Goal: Task Accomplishment & Management: Manage account settings

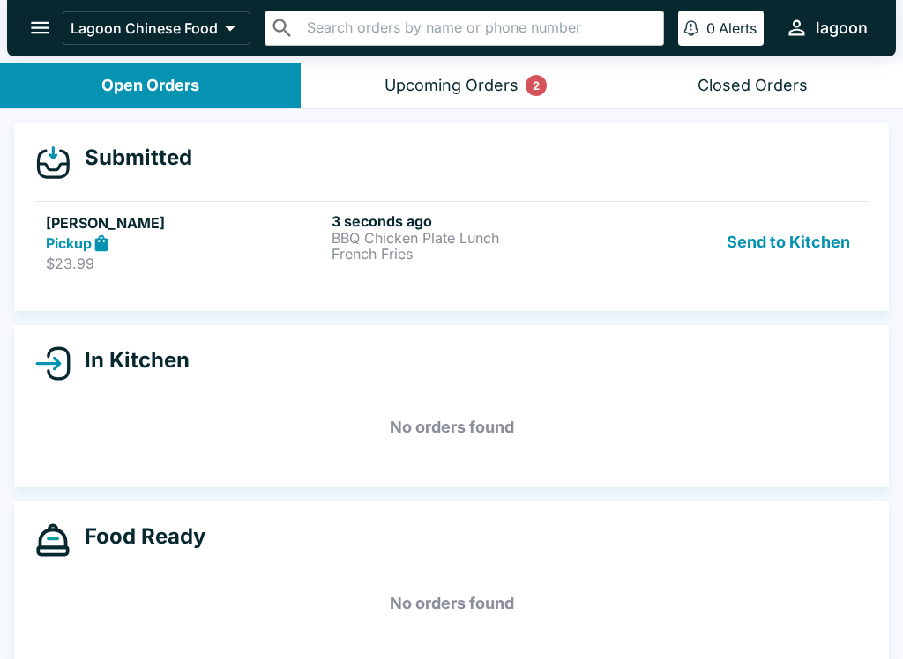
click at [762, 241] on button "Send to Kitchen" at bounding box center [788, 242] width 138 height 61
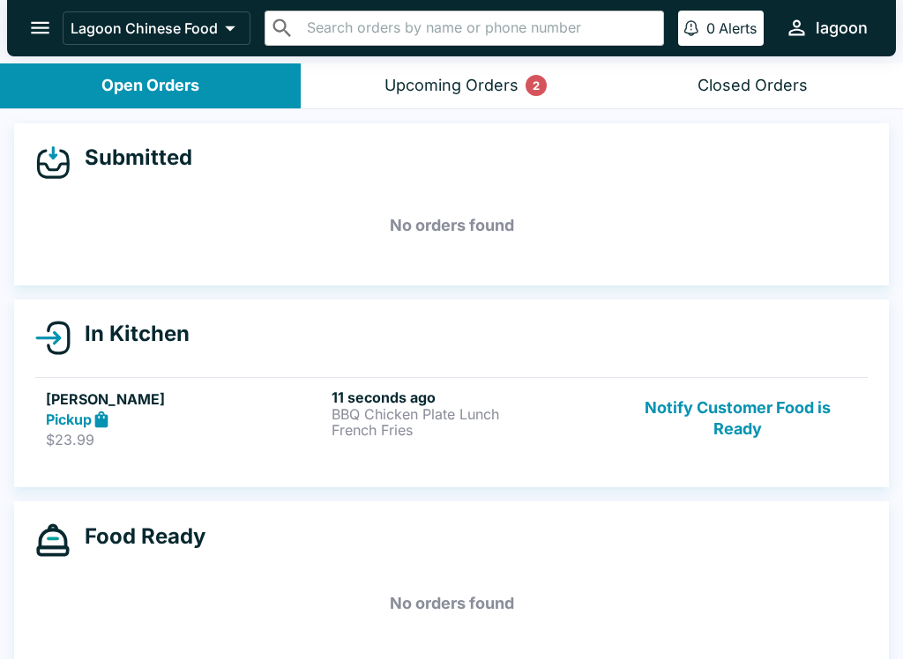
click at [241, 404] on h5 "[PERSON_NAME]" at bounding box center [185, 399] width 279 height 21
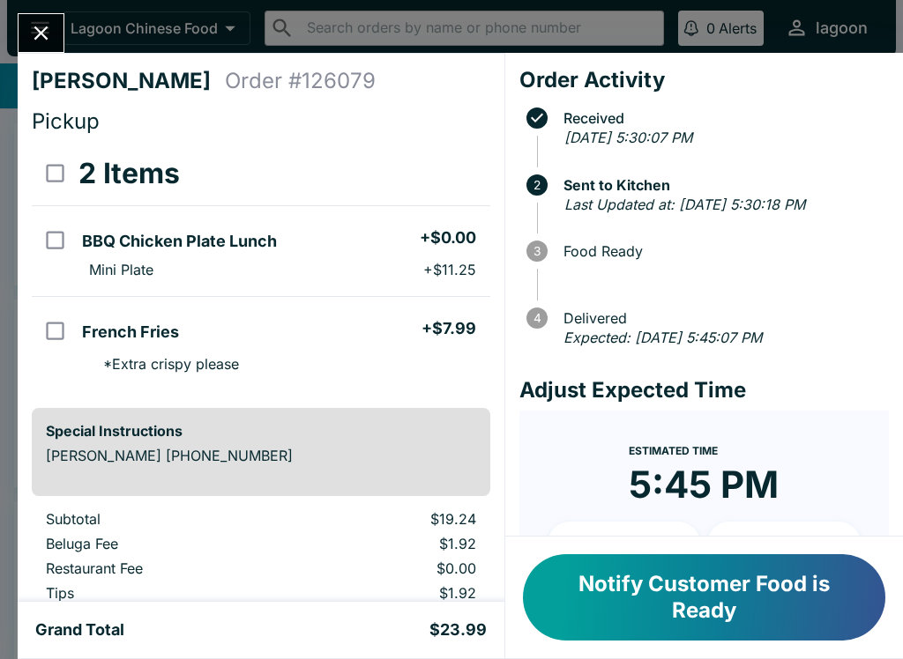
click at [46, 30] on icon "Close" at bounding box center [41, 33] width 14 height 14
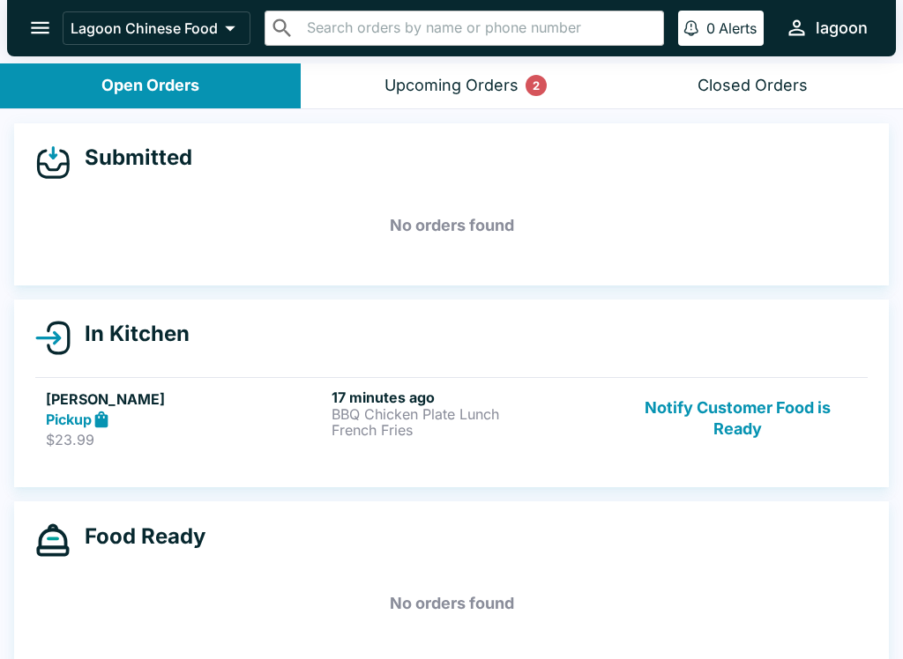
click at [574, 428] on p "French Fries" at bounding box center [470, 430] width 279 height 16
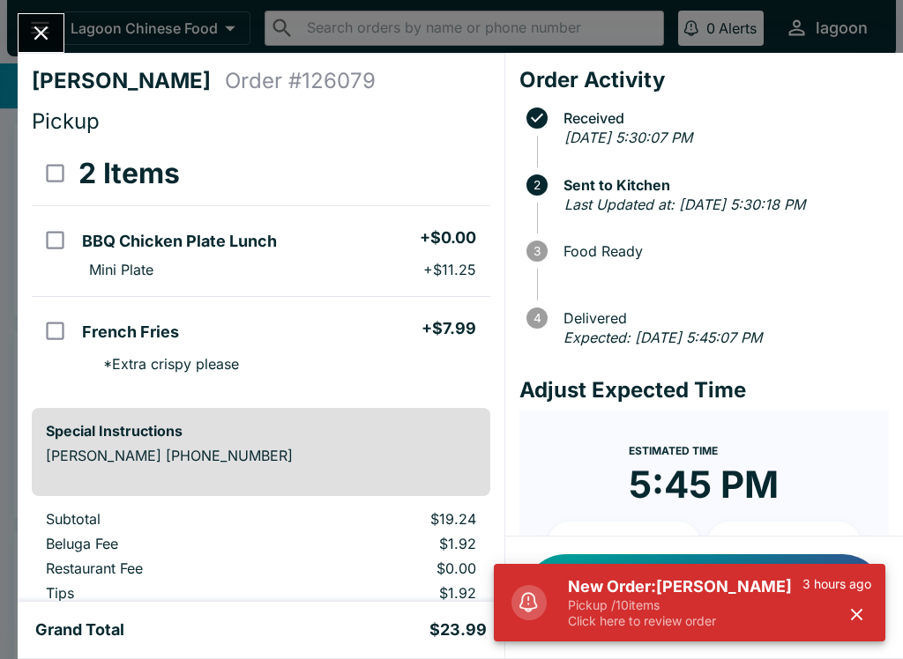
click at [874, 601] on div "New Order: [PERSON_NAME] Pickup / 10 items Click here to review order 3 hours a…" at bounding box center [719, 602] width 317 height 67
click at [854, 627] on button "button" at bounding box center [856, 614] width 29 height 29
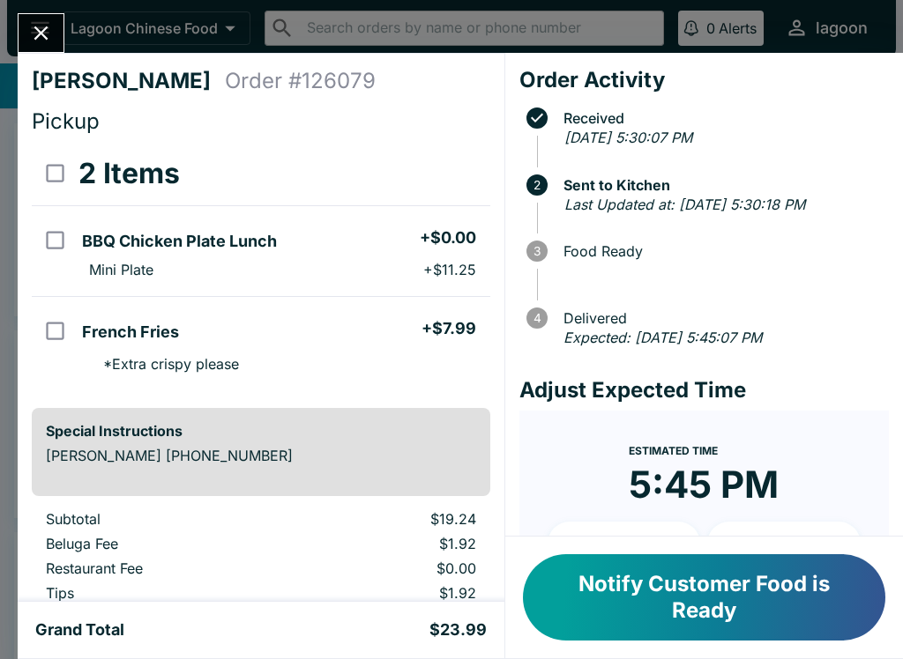
click at [633, 609] on button "Notify Customer Food is Ready" at bounding box center [704, 597] width 362 height 86
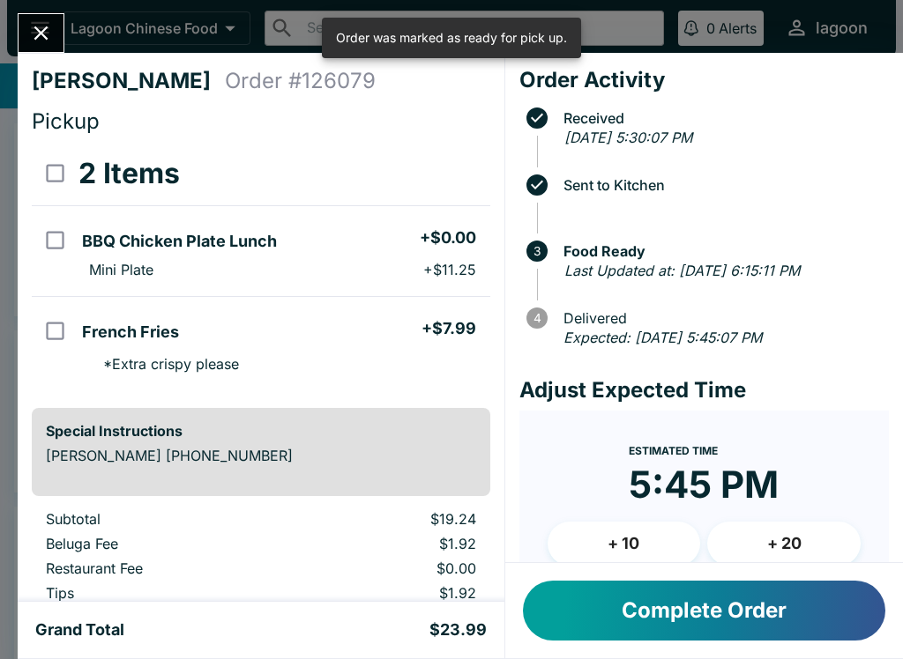
click at [633, 621] on button "Complete Order" at bounding box center [704, 611] width 362 height 60
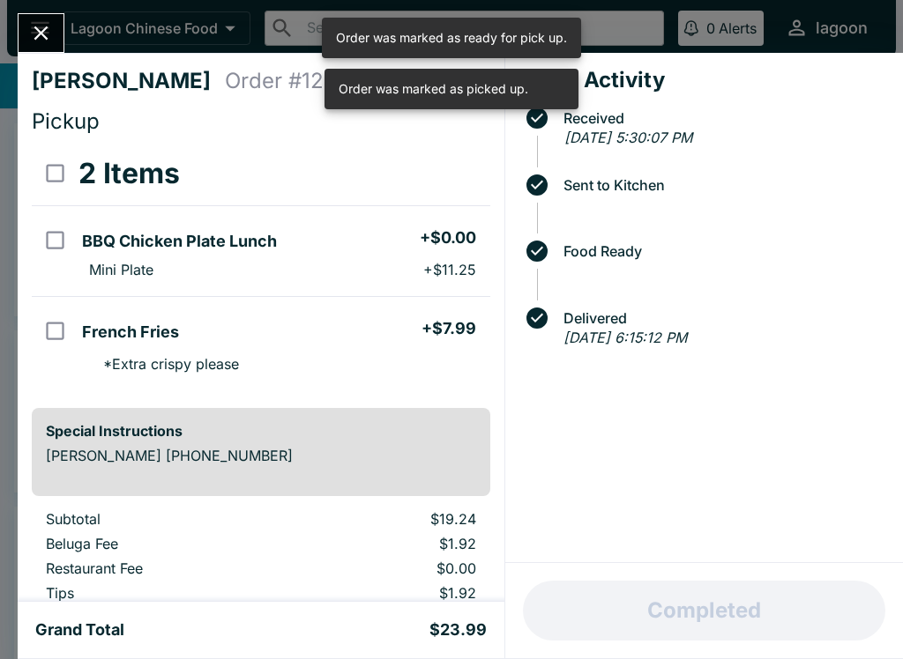
click at [41, 44] on icon "Close" at bounding box center [41, 33] width 24 height 24
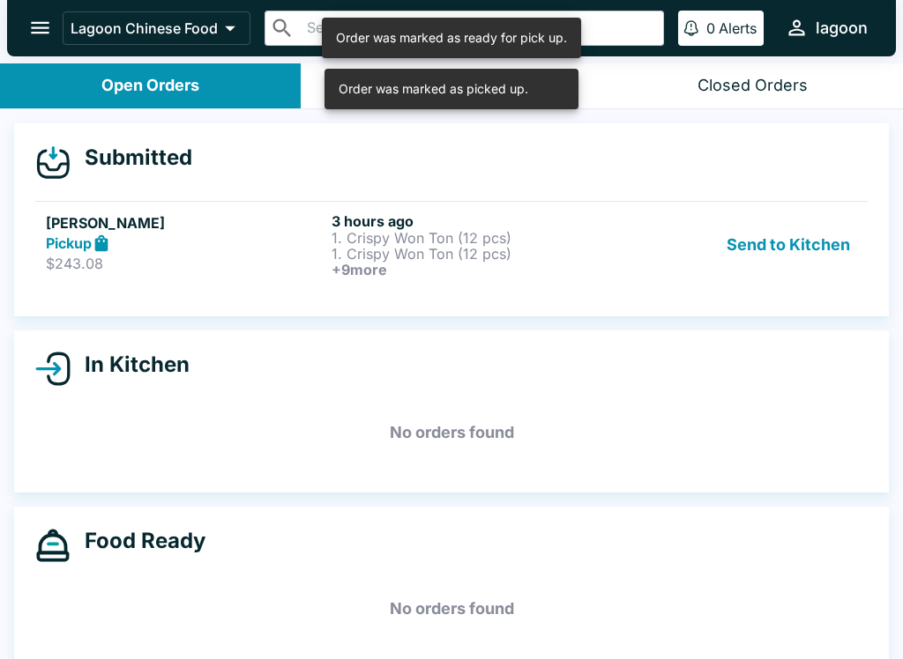
click at [776, 259] on button "Send to Kitchen" at bounding box center [788, 244] width 138 height 65
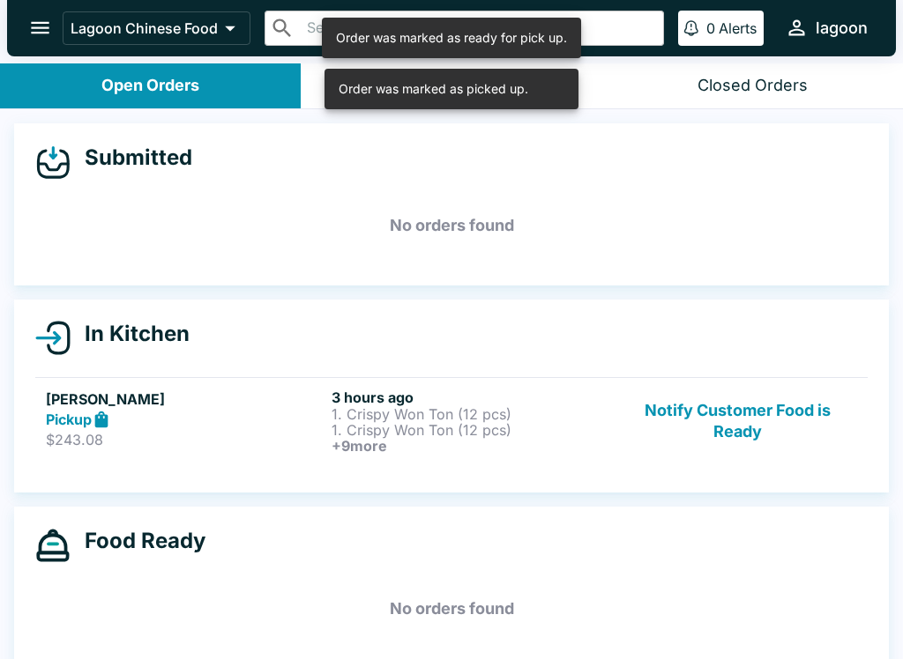
click at [252, 416] on div "Pickup" at bounding box center [185, 420] width 279 height 20
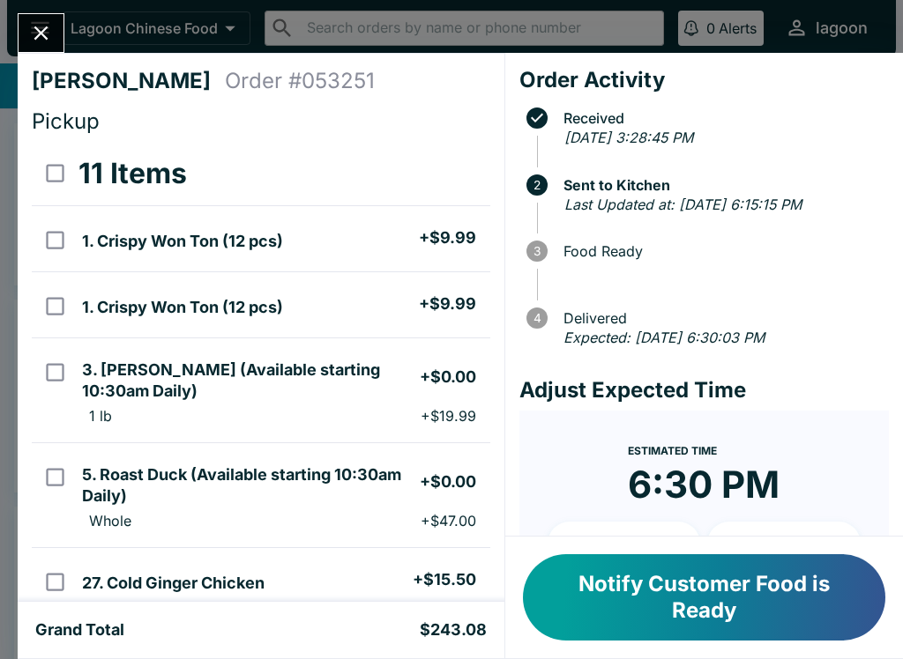
click at [603, 591] on button "Notify Customer Food is Ready" at bounding box center [704, 597] width 362 height 86
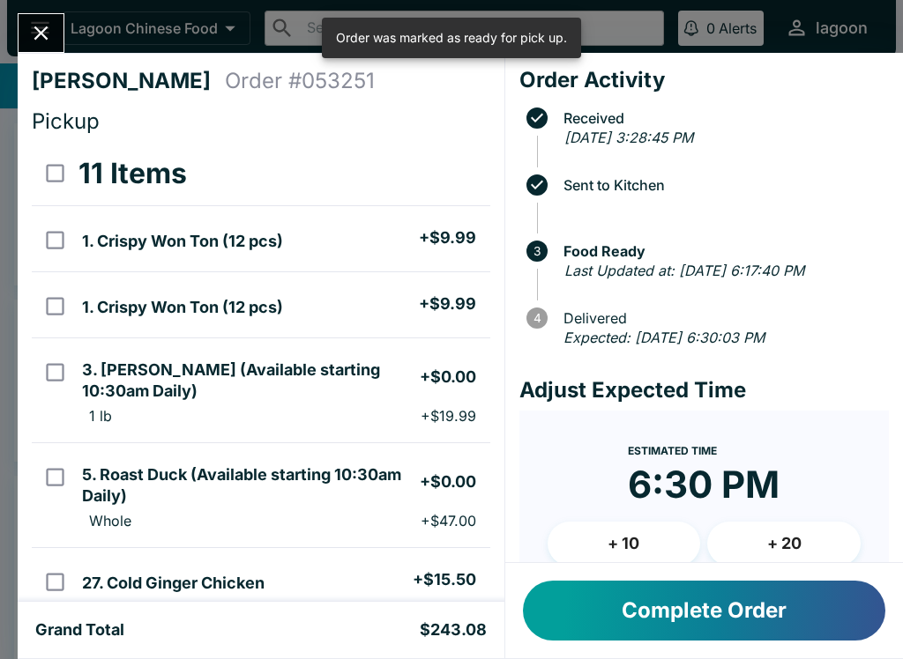
click at [601, 631] on button "Complete Order" at bounding box center [704, 611] width 362 height 60
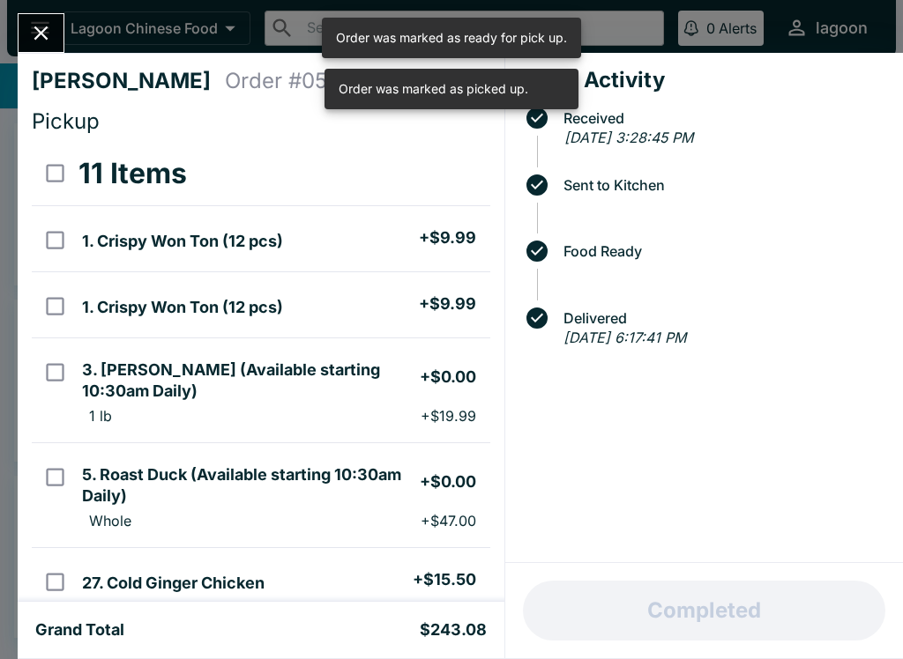
click at [47, 26] on icon "Close" at bounding box center [41, 33] width 24 height 24
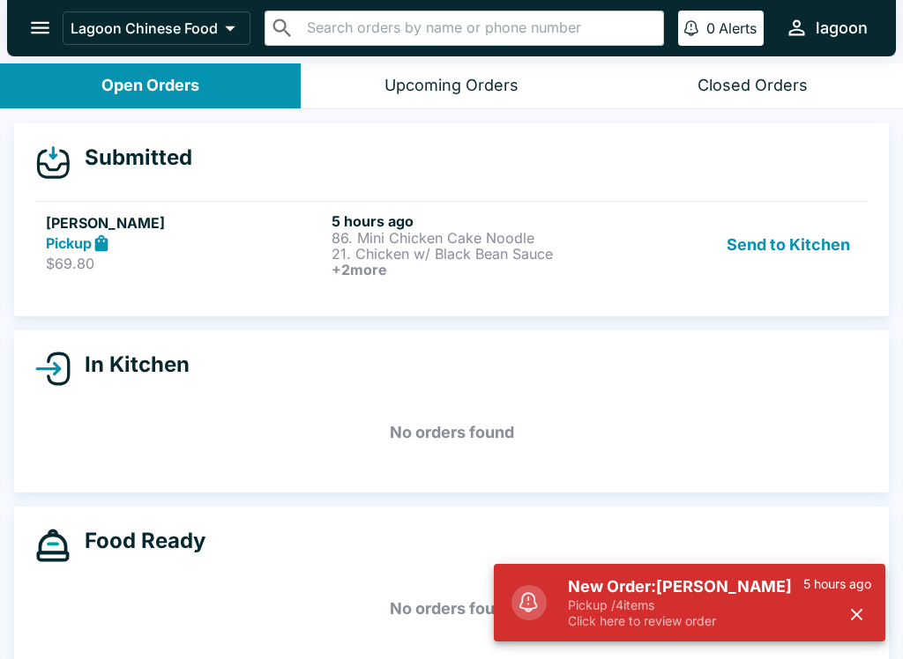
click at [859, 608] on icon "button" at bounding box center [856, 615] width 20 height 20
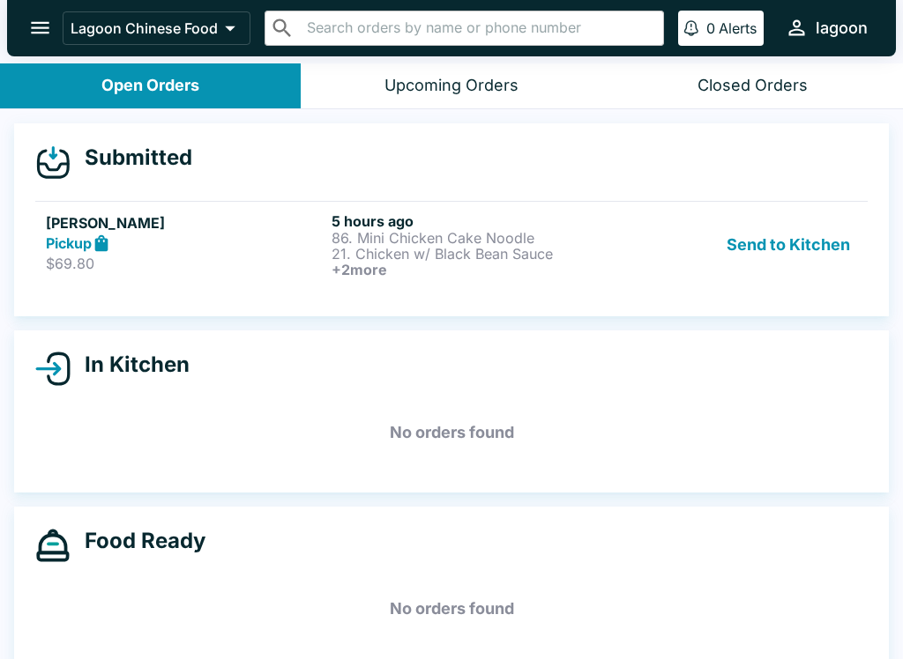
click at [762, 243] on button "Send to Kitchen" at bounding box center [788, 244] width 138 height 65
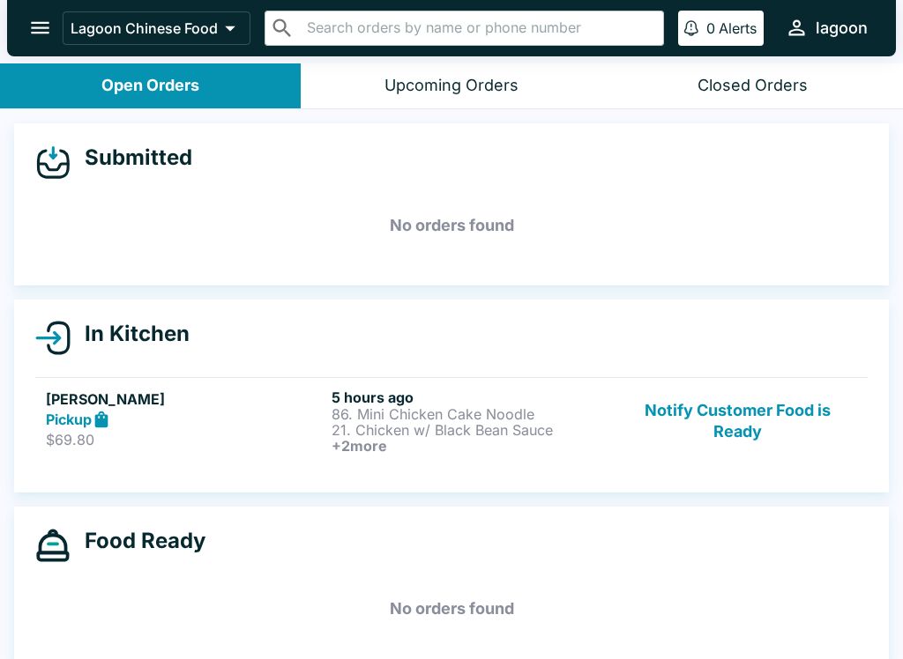
click at [243, 426] on div "Pickup" at bounding box center [185, 420] width 279 height 20
click at [242, 425] on div "Pickup" at bounding box center [185, 420] width 279 height 20
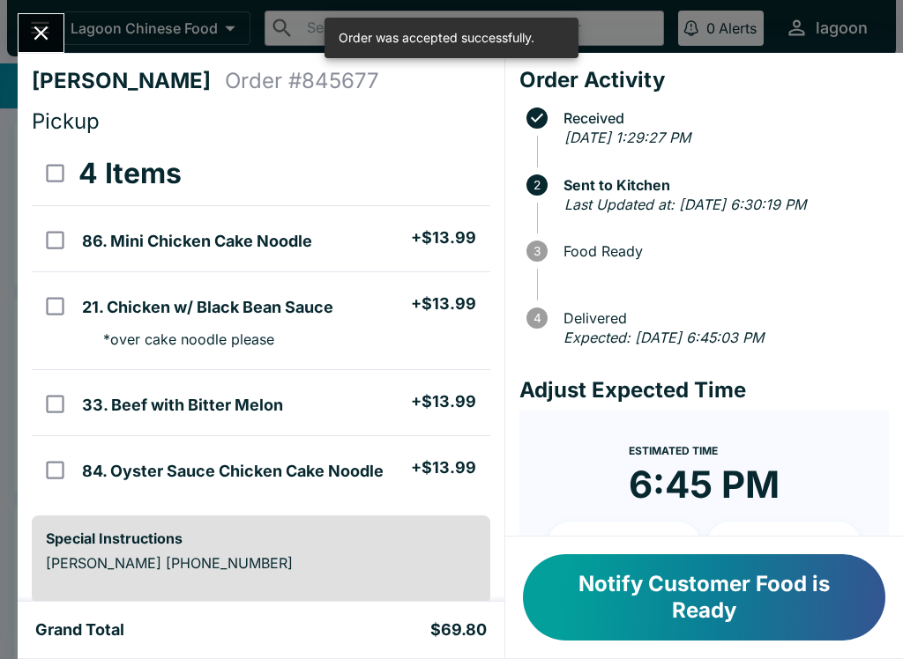
click at [716, 605] on button "Notify Customer Food is Ready" at bounding box center [704, 597] width 362 height 86
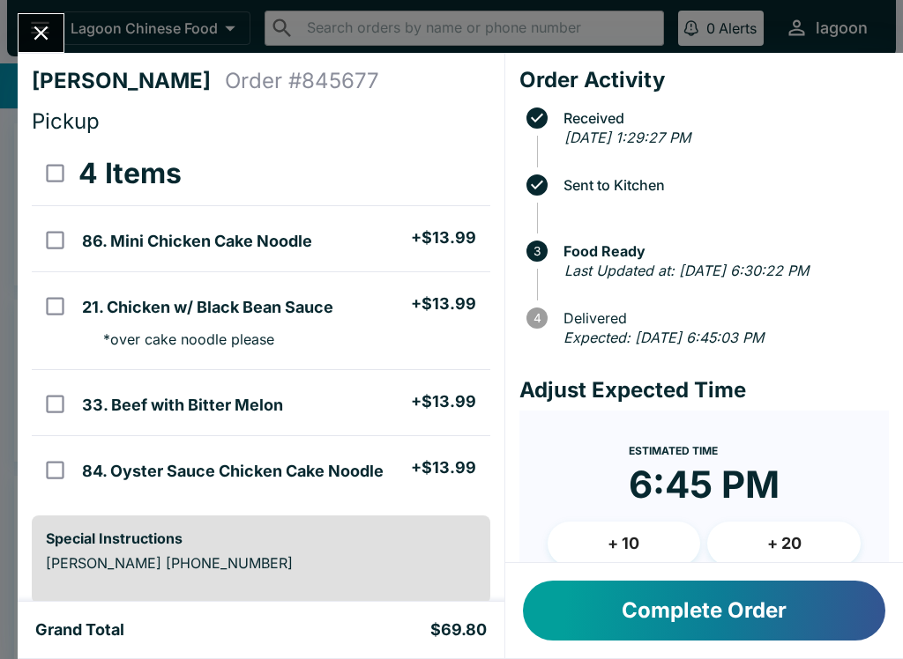
click at [593, 621] on button "Complete Order" at bounding box center [704, 611] width 362 height 60
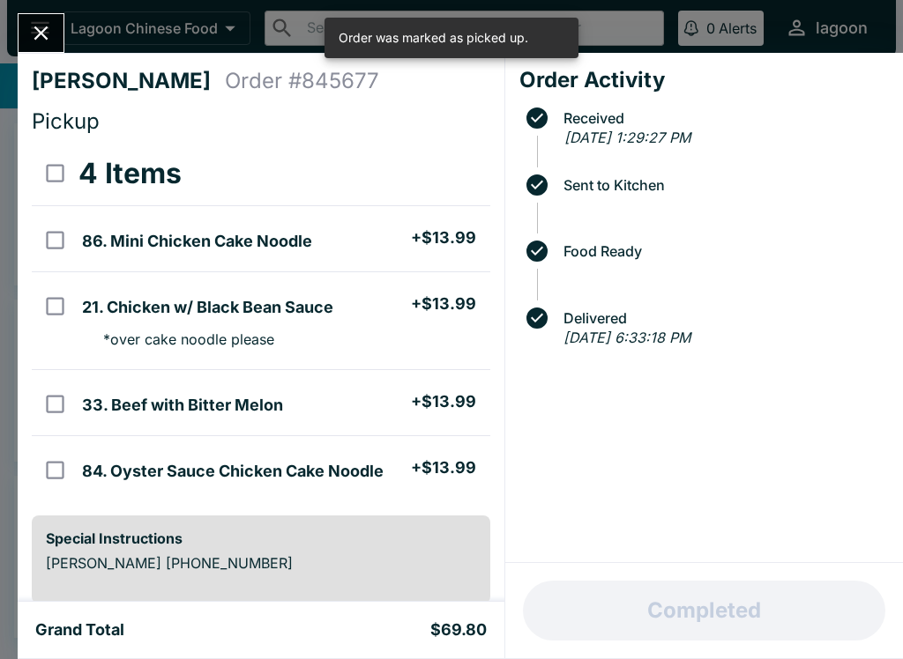
click at [56, 26] on button "Close" at bounding box center [41, 33] width 45 height 38
